Goal: Use online tool/utility: Utilize a website feature to perform a specific function

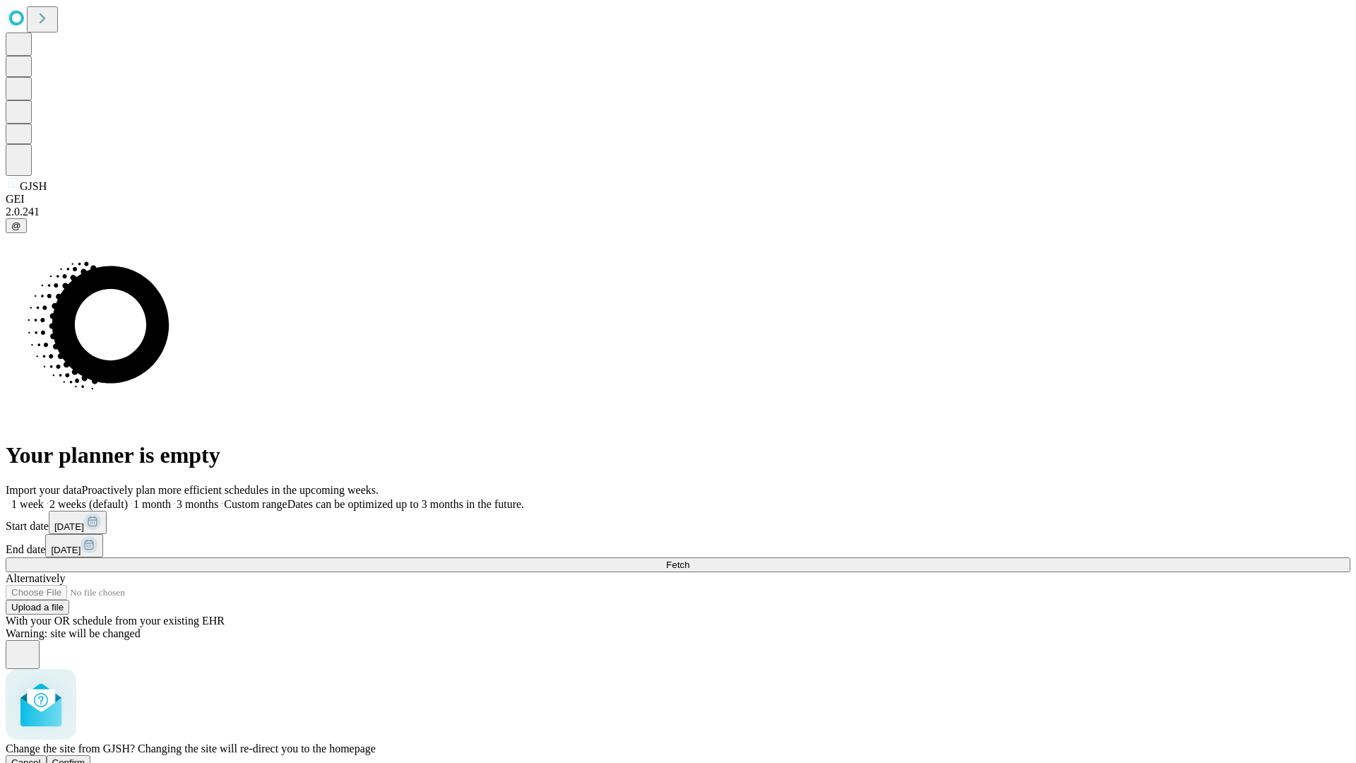
click at [85, 757] on span "Confirm" at bounding box center [68, 762] width 33 height 11
click at [171, 498] on label "1 month" at bounding box center [149, 504] width 43 height 12
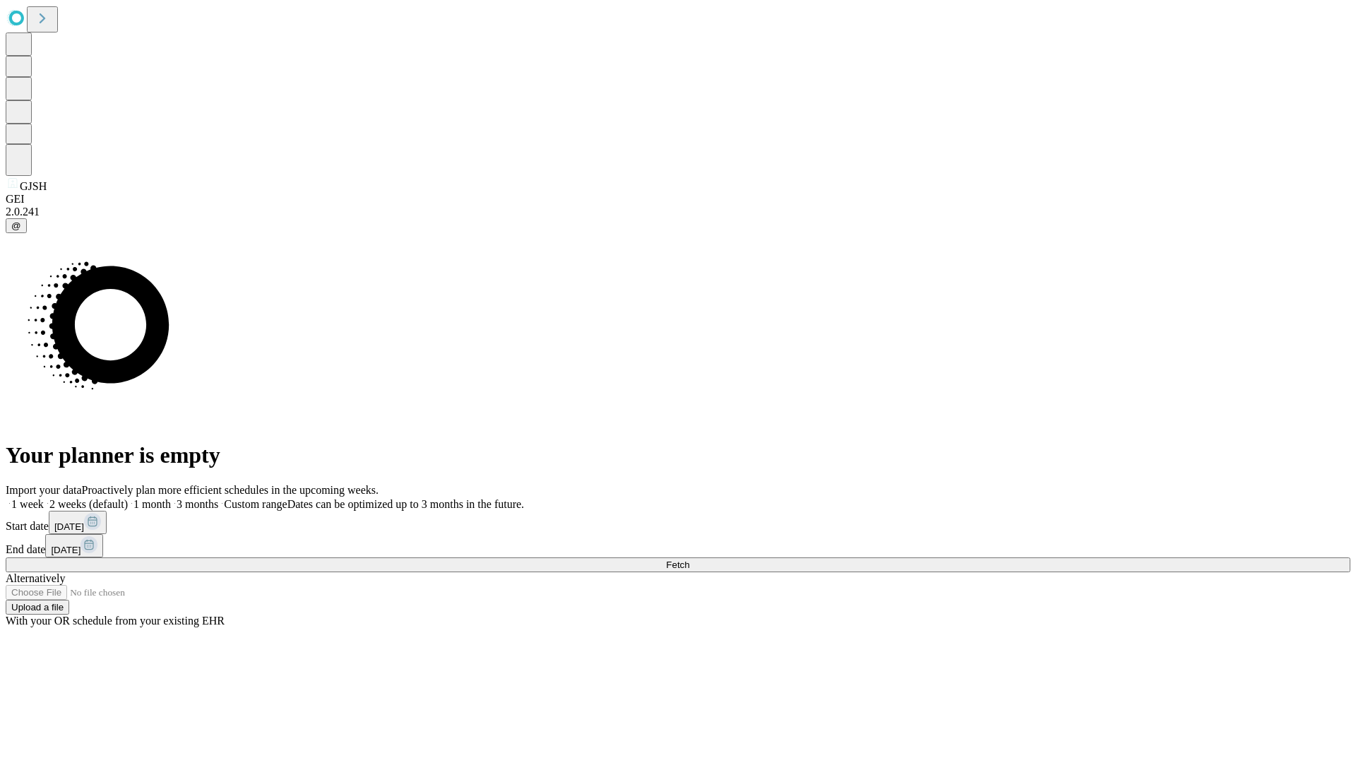
click at [690, 560] on span "Fetch" at bounding box center [677, 565] width 23 height 11
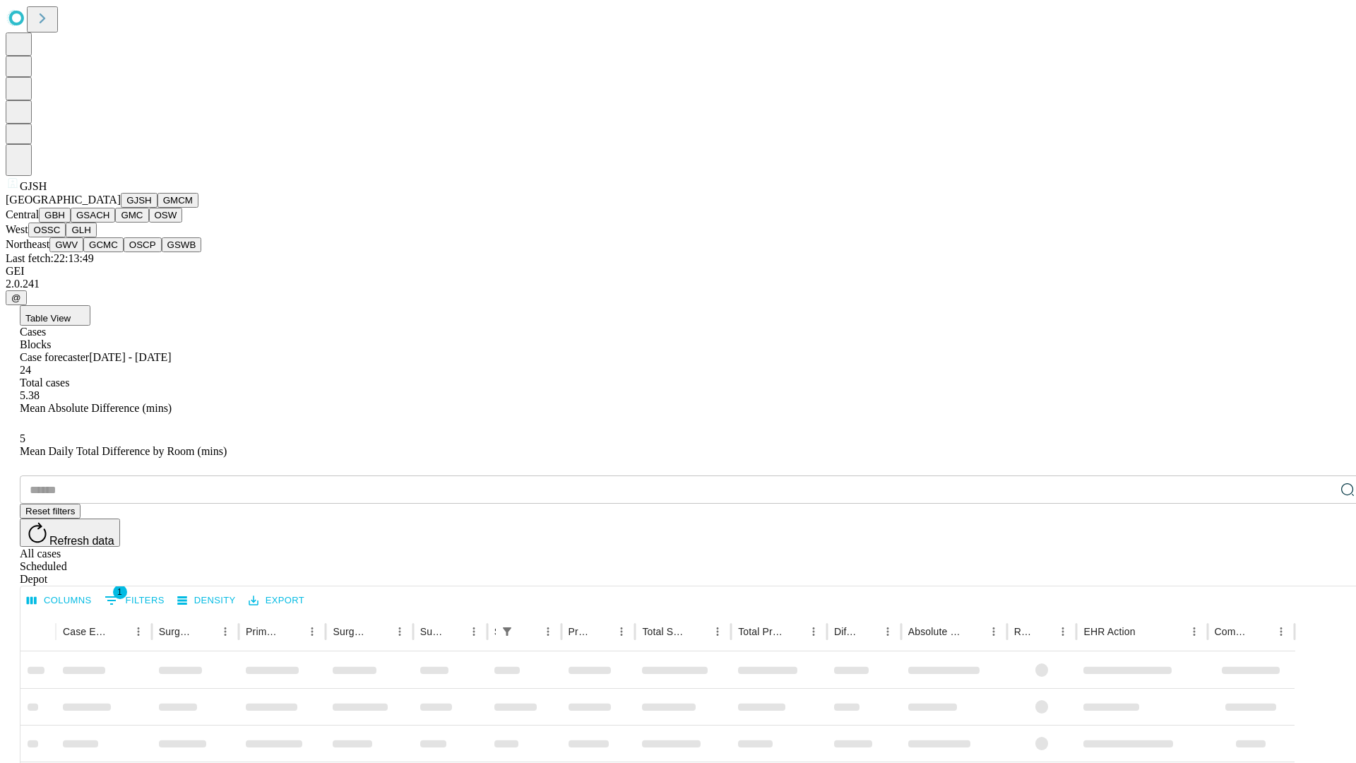
click at [158, 208] on button "GMCM" at bounding box center [178, 200] width 41 height 15
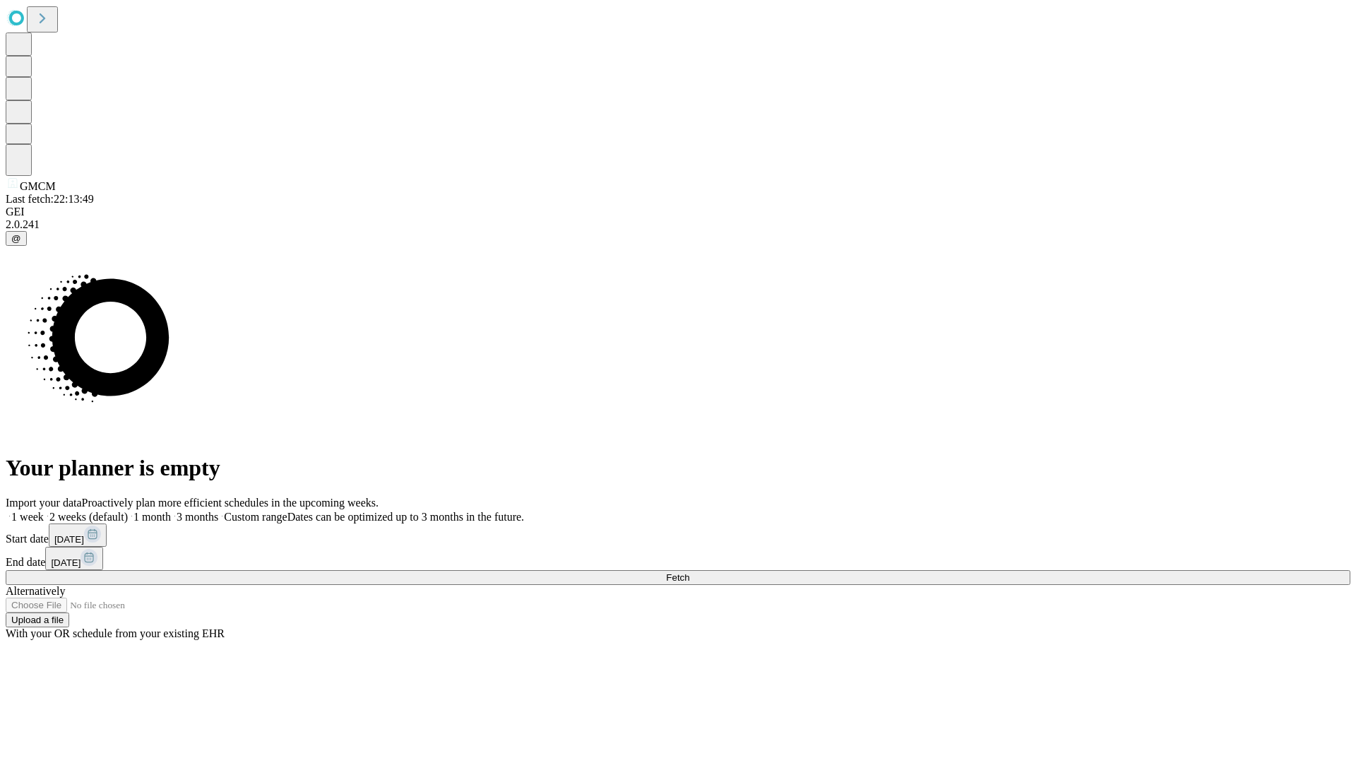
click at [171, 511] on label "1 month" at bounding box center [149, 517] width 43 height 12
click at [690, 572] on span "Fetch" at bounding box center [677, 577] width 23 height 11
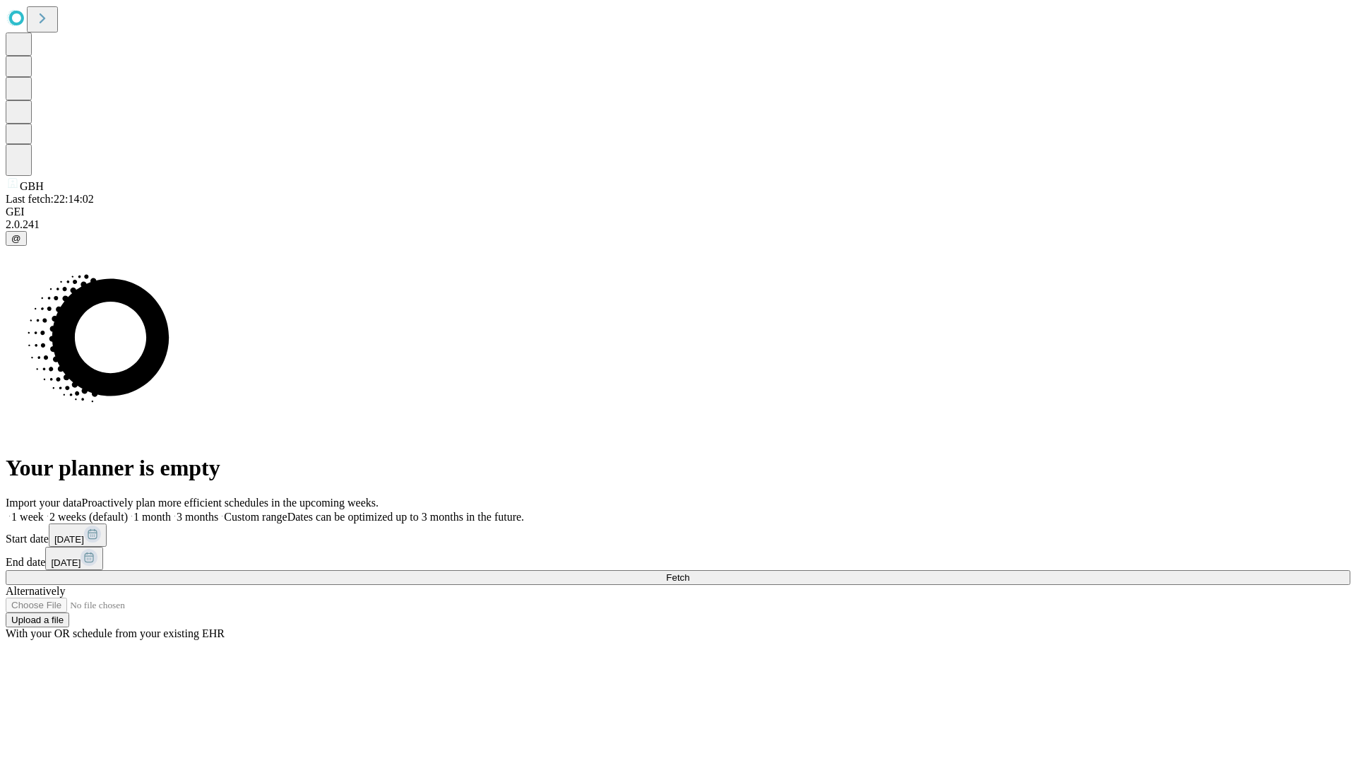
click at [690, 572] on span "Fetch" at bounding box center [677, 577] width 23 height 11
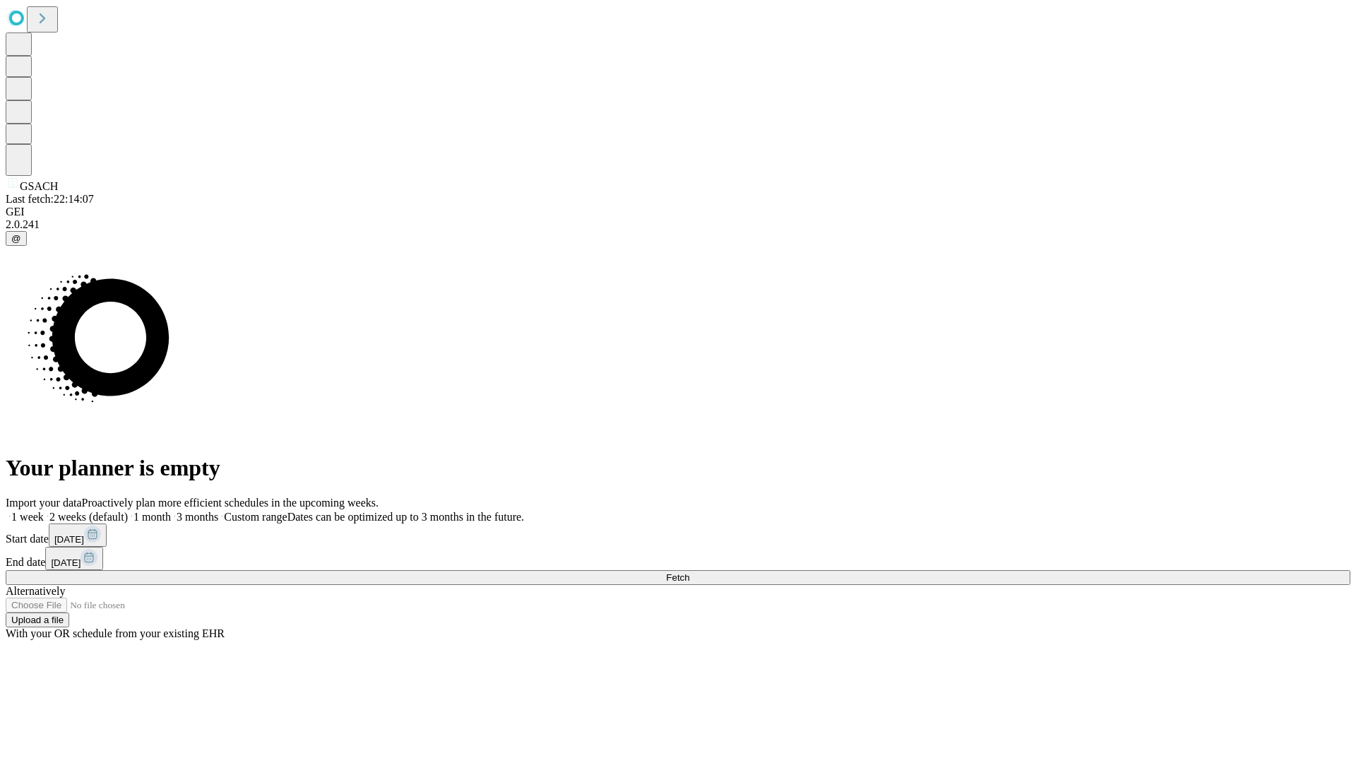
click at [171, 511] on label "1 month" at bounding box center [149, 517] width 43 height 12
click at [690, 572] on span "Fetch" at bounding box center [677, 577] width 23 height 11
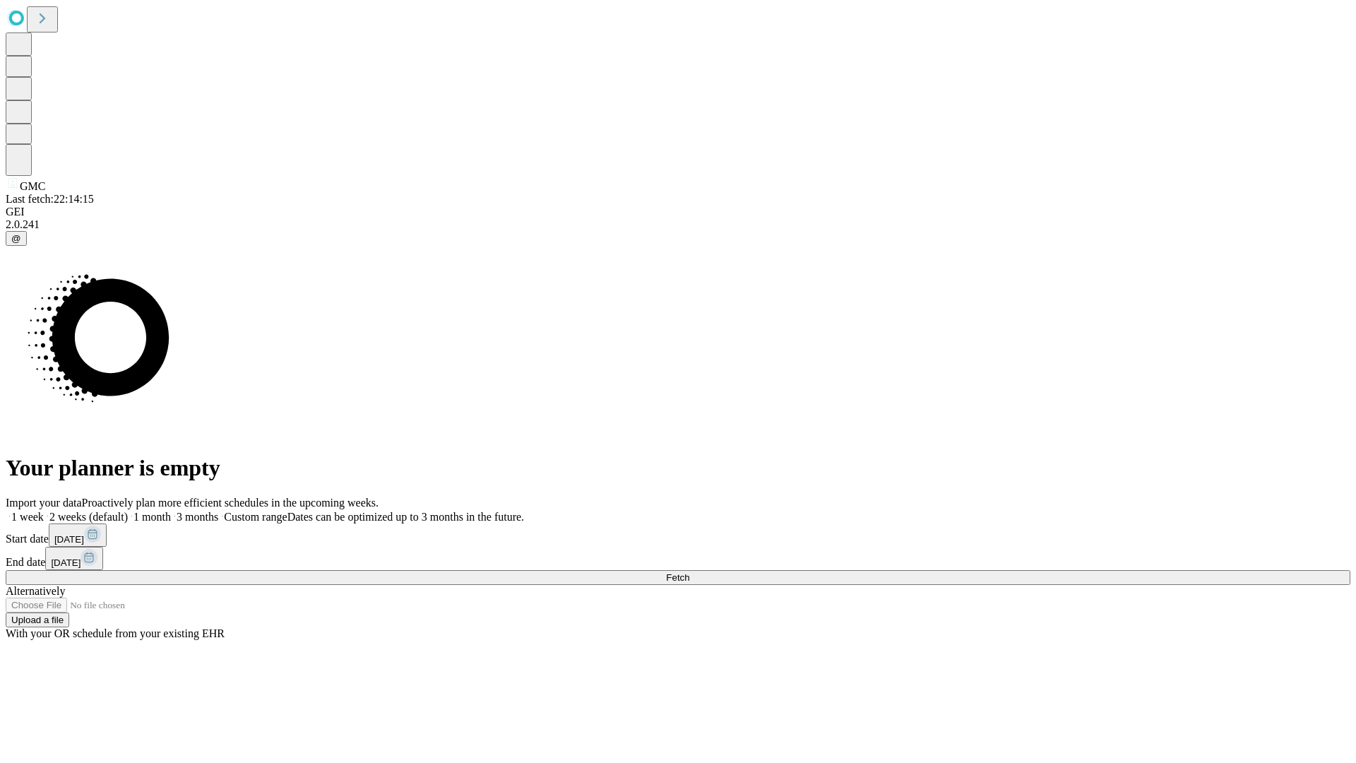
click at [171, 511] on label "1 month" at bounding box center [149, 517] width 43 height 12
click at [690, 572] on span "Fetch" at bounding box center [677, 577] width 23 height 11
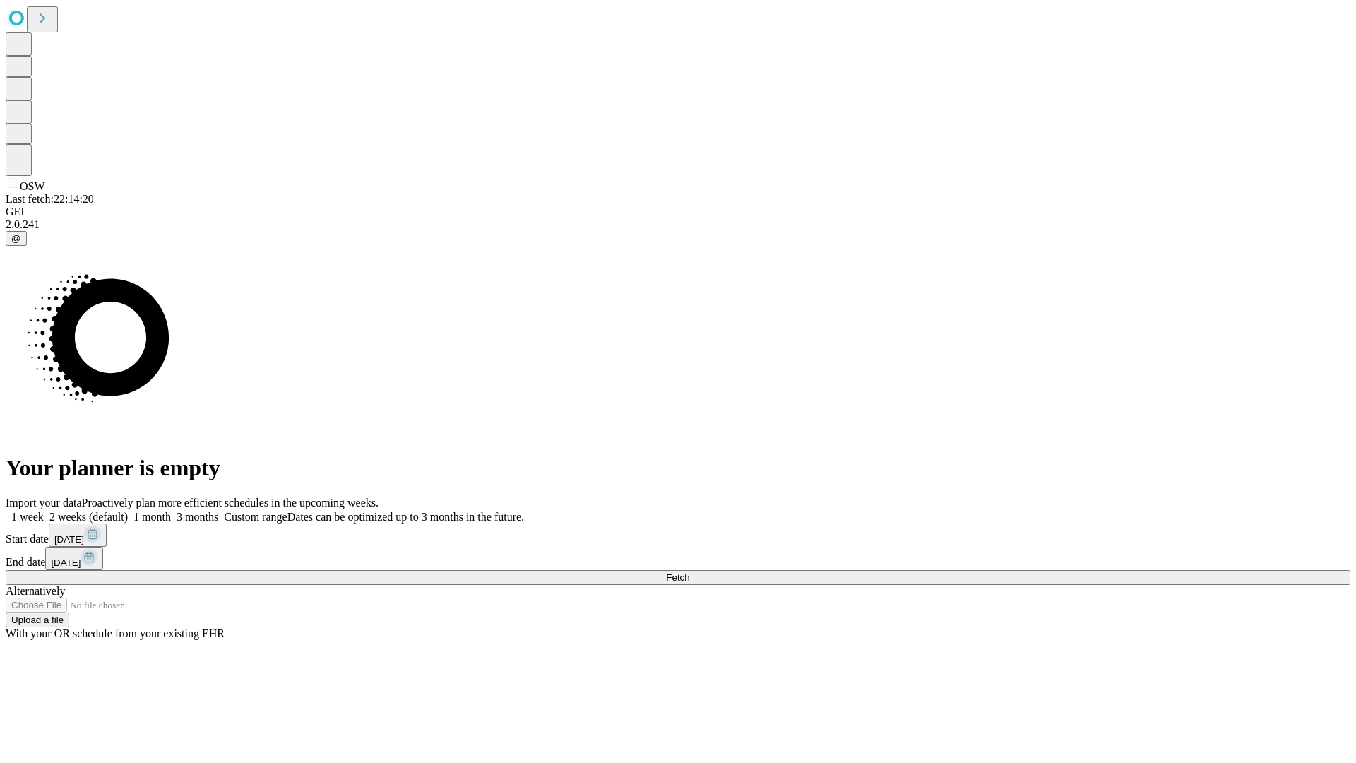
click at [171, 511] on label "1 month" at bounding box center [149, 517] width 43 height 12
click at [690, 572] on span "Fetch" at bounding box center [677, 577] width 23 height 11
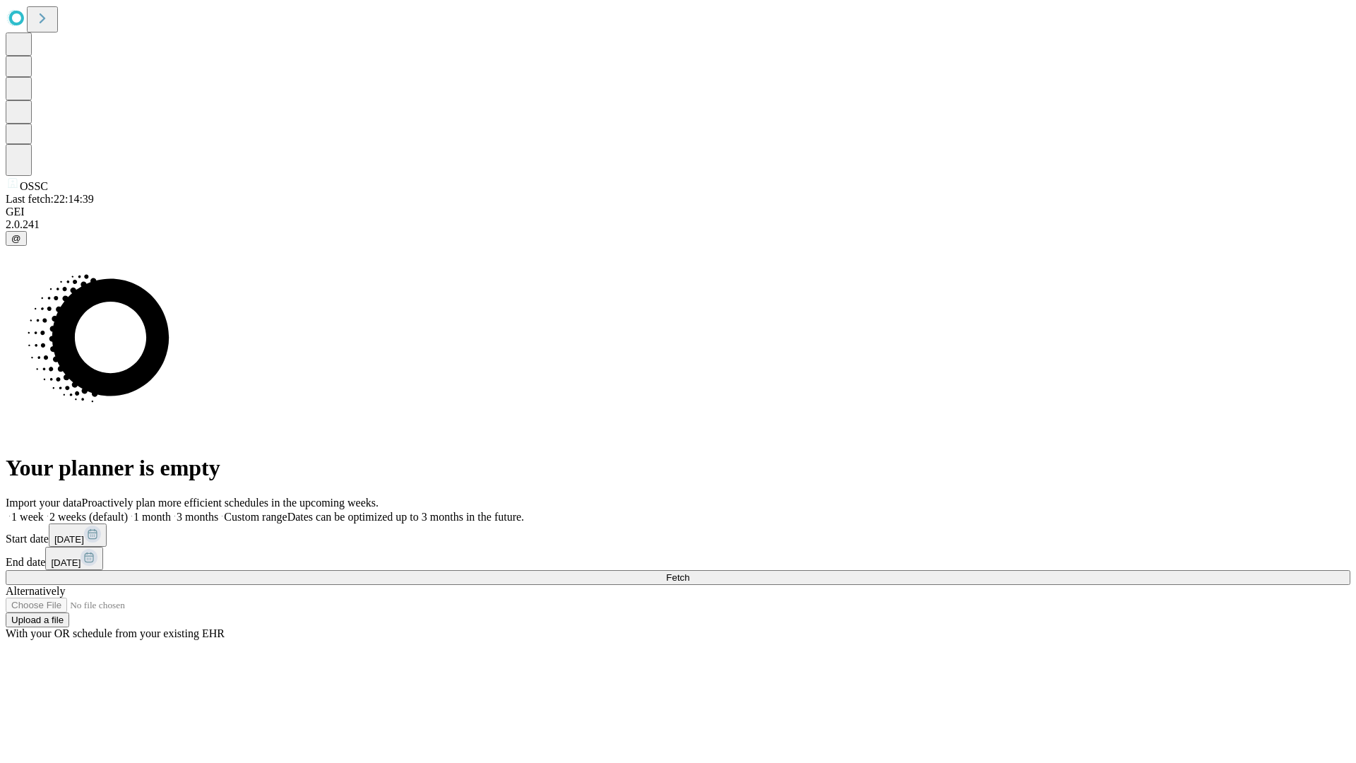
click at [171, 511] on label "1 month" at bounding box center [149, 517] width 43 height 12
click at [690, 572] on span "Fetch" at bounding box center [677, 577] width 23 height 11
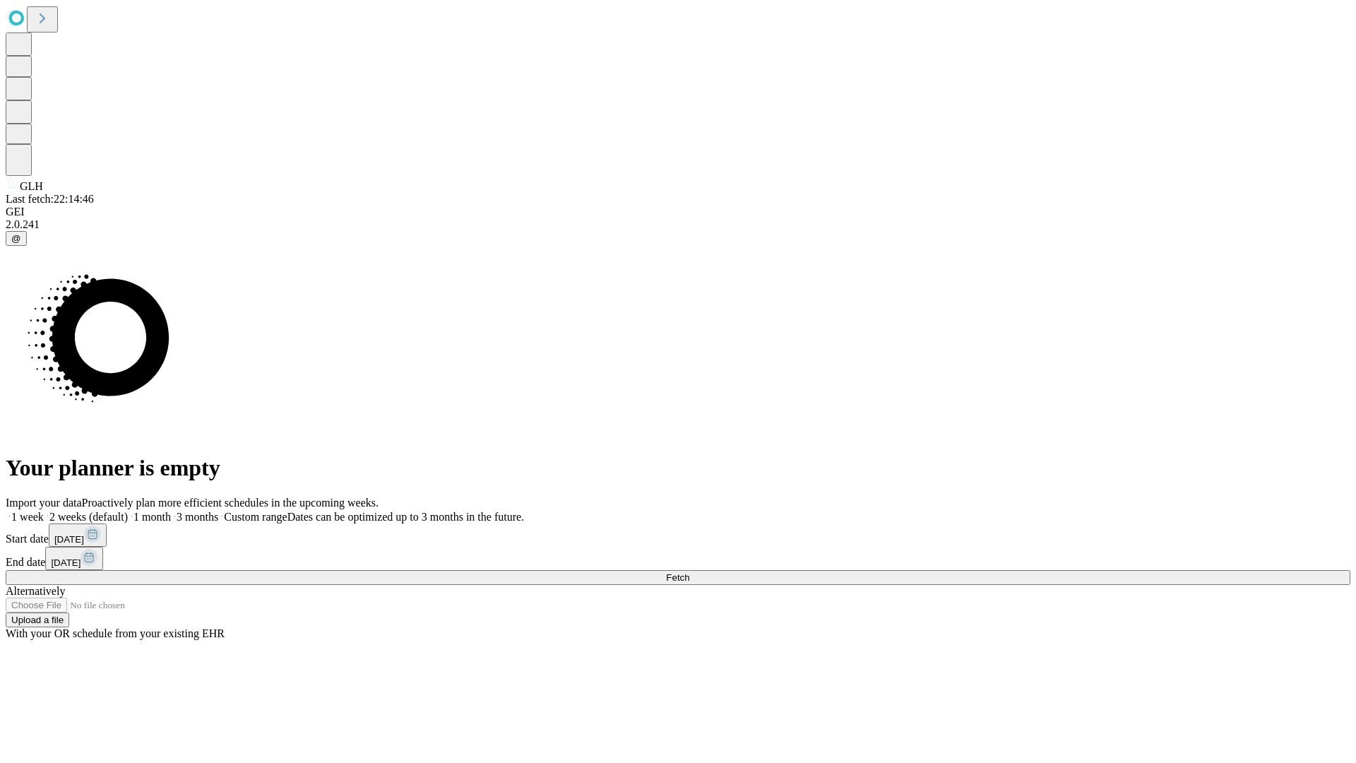
click at [171, 511] on label "1 month" at bounding box center [149, 517] width 43 height 12
click at [690, 572] on span "Fetch" at bounding box center [677, 577] width 23 height 11
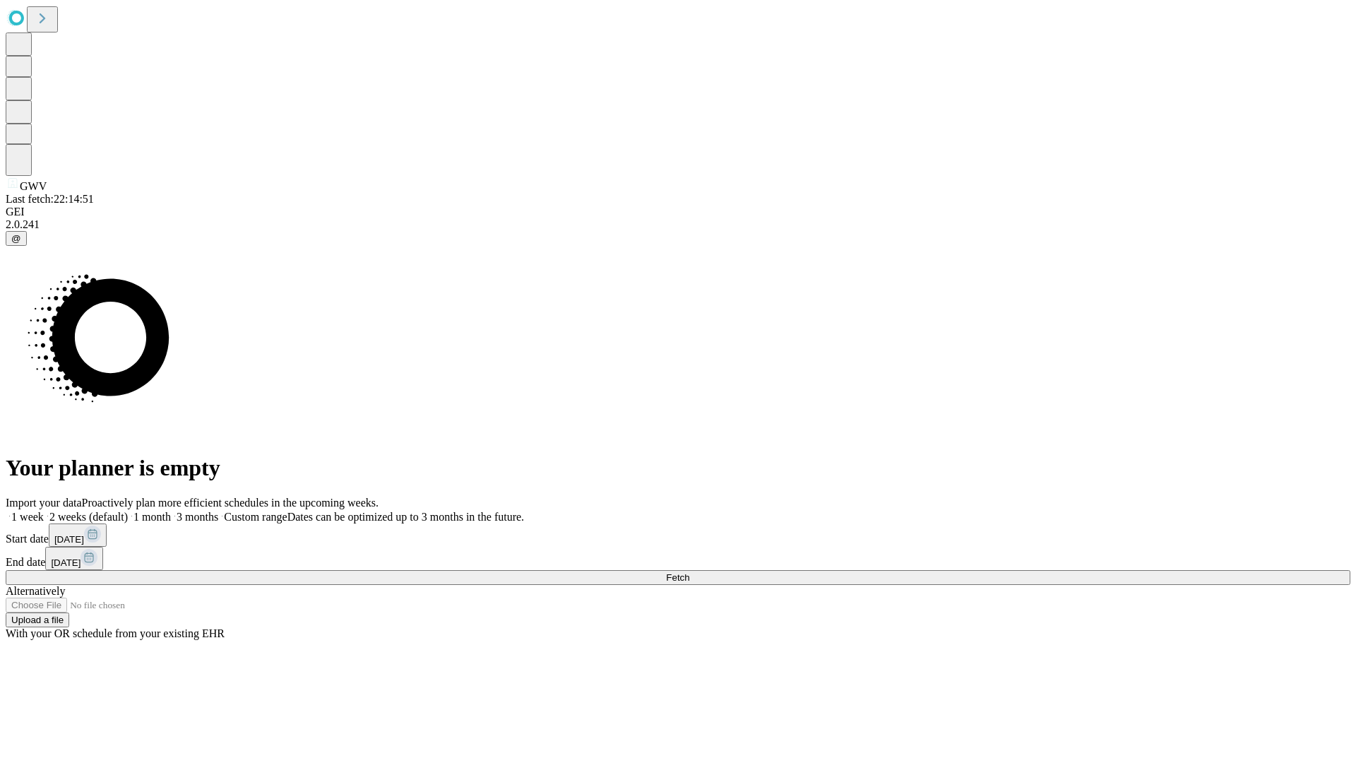
click at [171, 511] on label "1 month" at bounding box center [149, 517] width 43 height 12
click at [690, 572] on span "Fetch" at bounding box center [677, 577] width 23 height 11
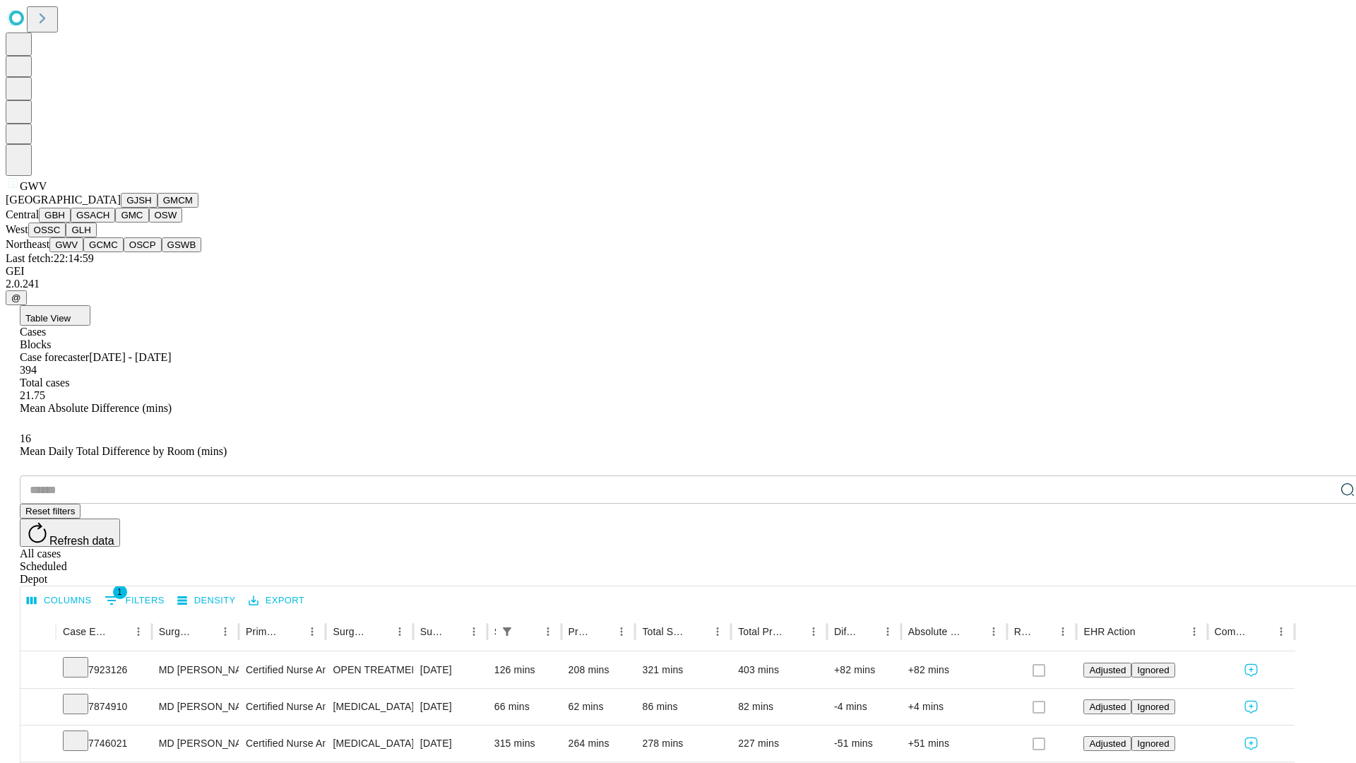
click at [110, 252] on button "GCMC" at bounding box center [103, 244] width 40 height 15
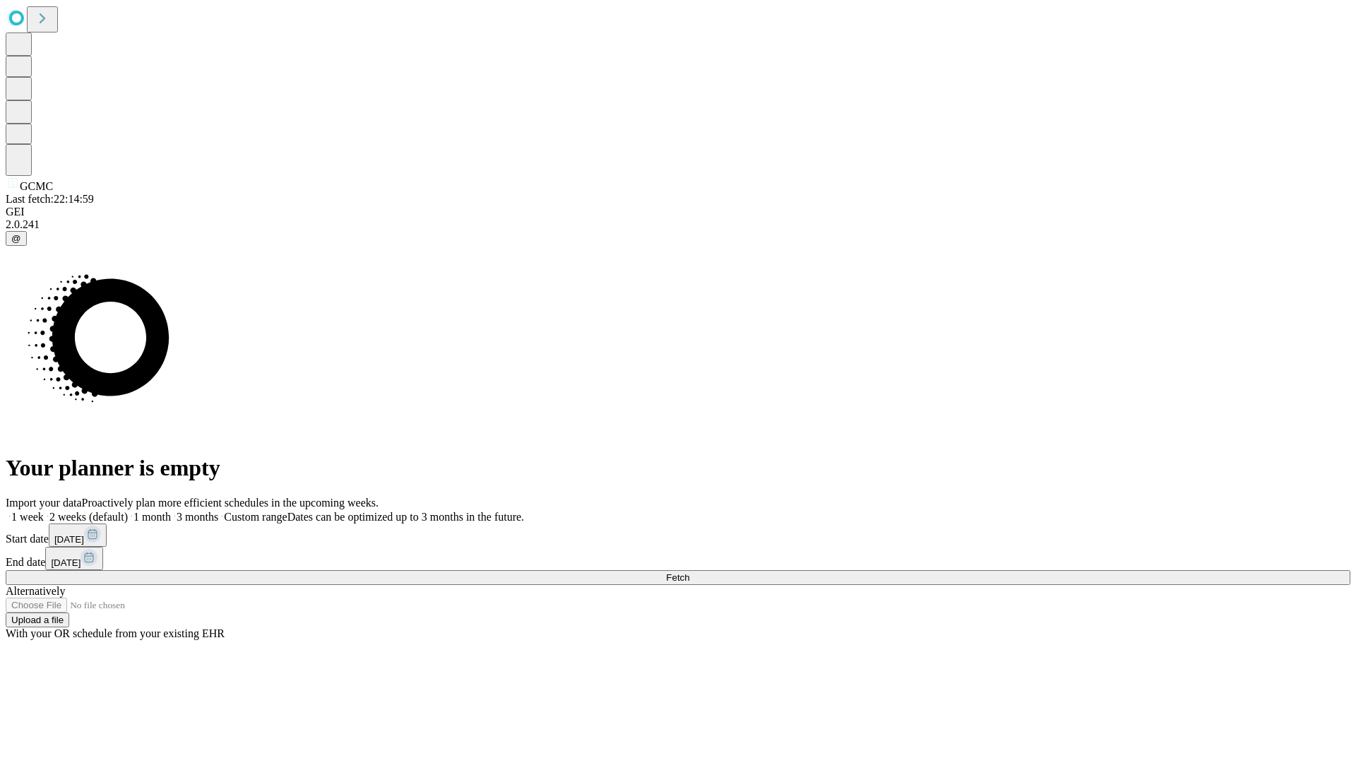
click at [171, 511] on label "1 month" at bounding box center [149, 517] width 43 height 12
click at [690, 572] on span "Fetch" at bounding box center [677, 577] width 23 height 11
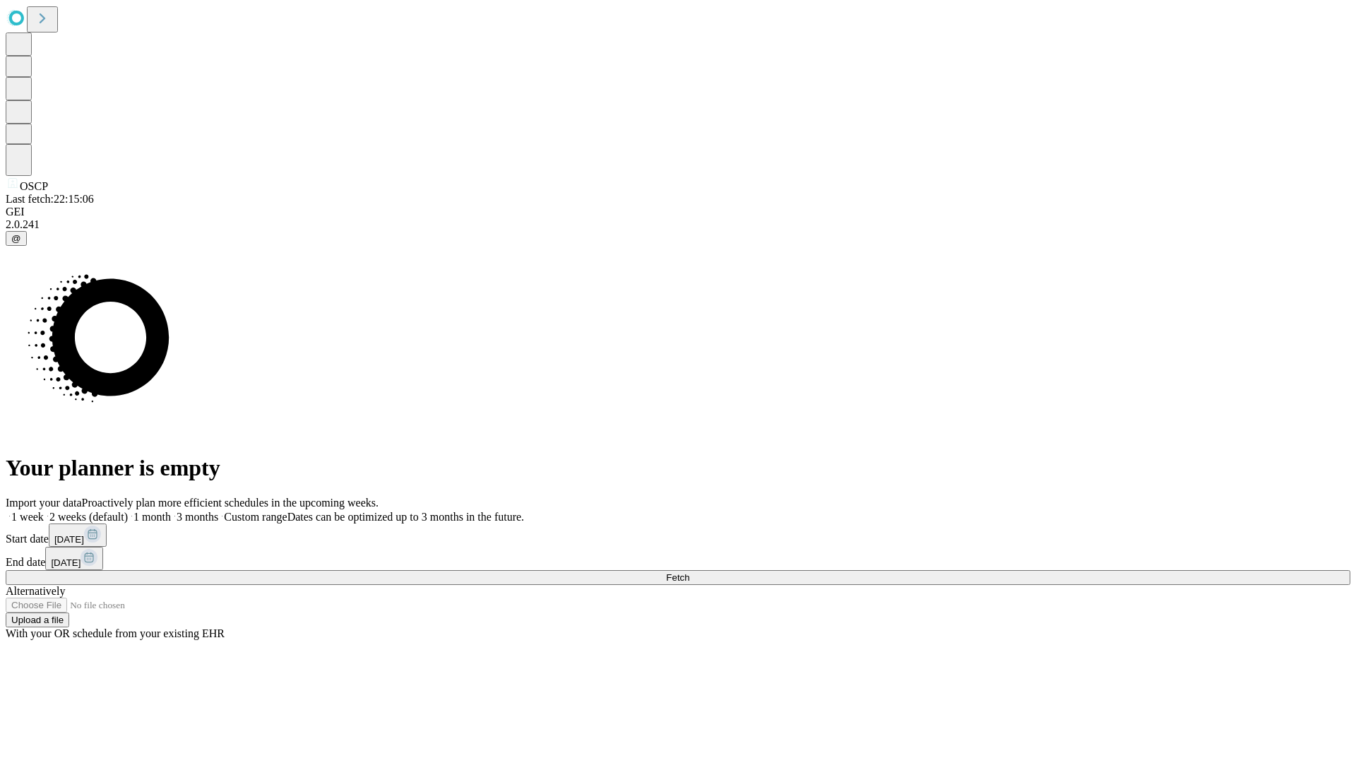
click at [171, 511] on label "1 month" at bounding box center [149, 517] width 43 height 12
click at [690, 572] on span "Fetch" at bounding box center [677, 577] width 23 height 11
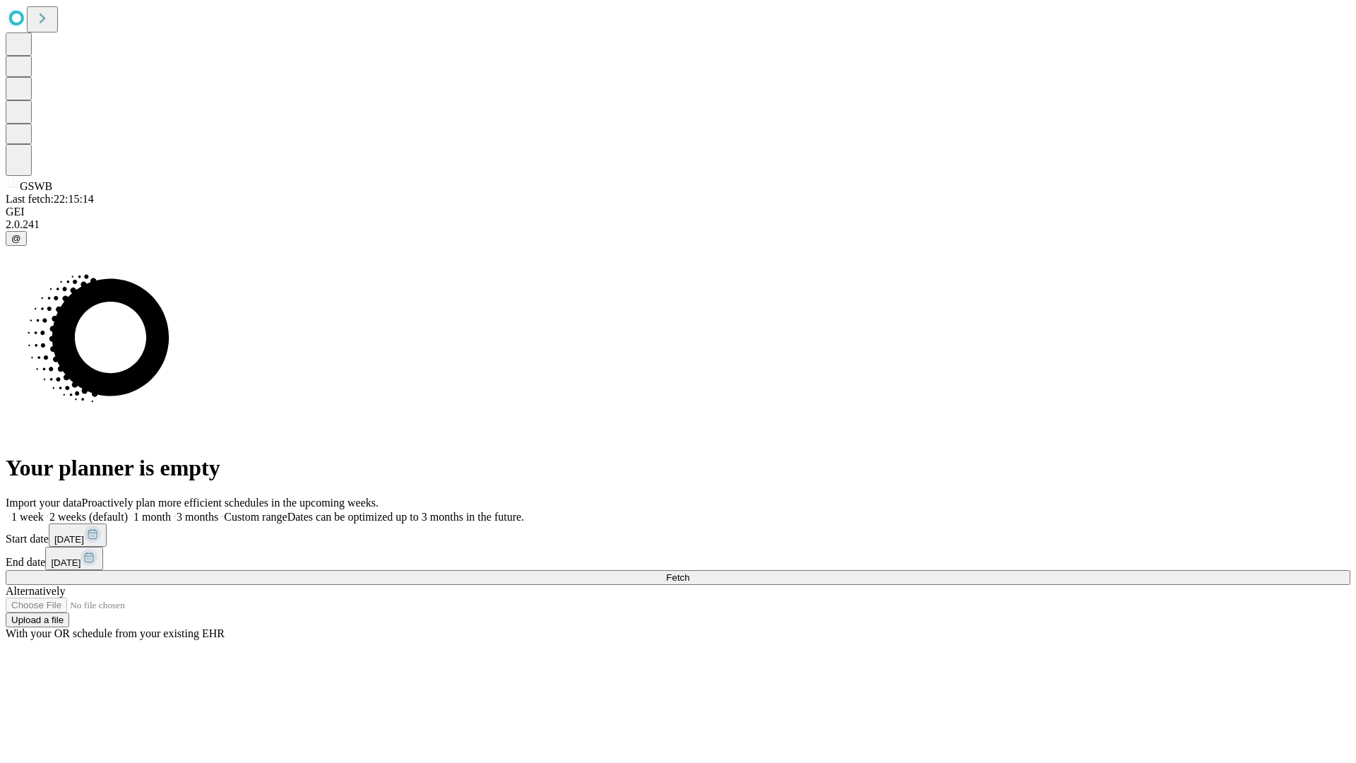
click at [171, 511] on label "1 month" at bounding box center [149, 517] width 43 height 12
click at [690, 572] on span "Fetch" at bounding box center [677, 577] width 23 height 11
